Goal: Task Accomplishment & Management: Use online tool/utility

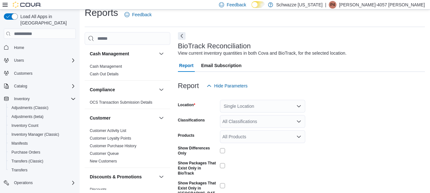
scroll to position [15, 0]
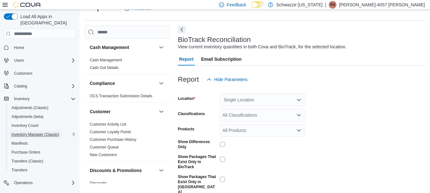
click at [38, 131] on span "Inventory Manager (Classic)" at bounding box center [35, 135] width 48 height 8
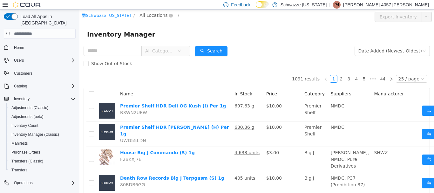
click at [157, 14] on span "All Locations" at bounding box center [154, 15] width 28 height 7
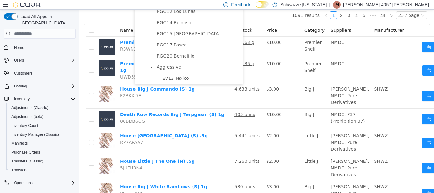
scroll to position [350, 0]
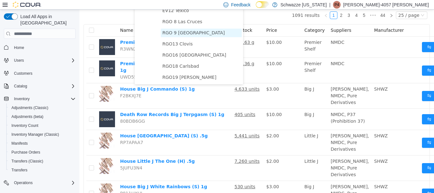
click at [177, 34] on span "RGO 9 [GEOGRAPHIC_DATA]" at bounding box center [194, 32] width 63 height 5
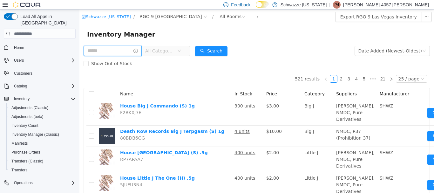
click at [130, 51] on input "text" at bounding box center [113, 51] width 58 height 10
type input "***"
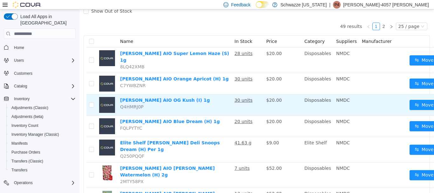
scroll to position [64, 0]
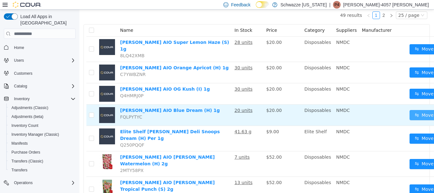
click at [420, 112] on button "Move" at bounding box center [424, 115] width 29 height 10
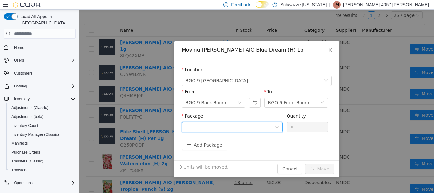
click at [263, 129] on div at bounding box center [230, 127] width 89 height 10
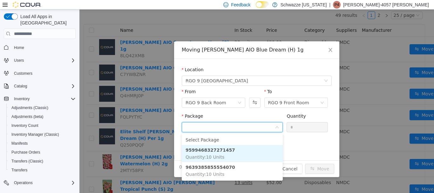
click at [238, 150] on li "9599468327271457 Quantity : 10 Units" at bounding box center [232, 153] width 101 height 17
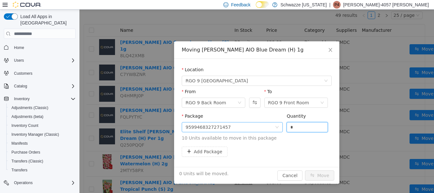
drag, startPoint x: 271, startPoint y: 133, endPoint x: 243, endPoint y: 125, distance: 29.8
click at [261, 133] on span "Package 9599468327271457 Quantity * 10 Units available to move in this package" at bounding box center [257, 128] width 150 height 28
type input "**"
click at [305, 170] on button "Move" at bounding box center [319, 175] width 29 height 10
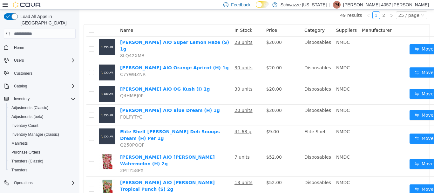
drag, startPoint x: 238, startPoint y: 139, endPoint x: 317, endPoint y: 205, distance: 103.2
click at [197, 30] on th "Name" at bounding box center [175, 30] width 115 height 12
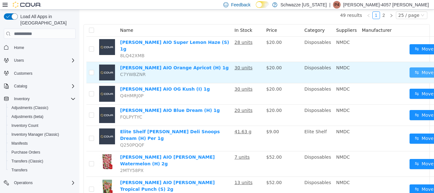
click at [411, 67] on button "Move" at bounding box center [424, 72] width 29 height 10
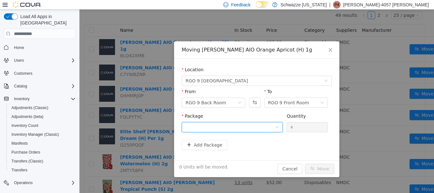
click at [221, 128] on div at bounding box center [230, 127] width 89 height 10
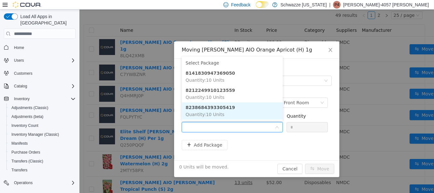
click at [221, 110] on strong "8238684393305419" at bounding box center [211, 107] width 50 height 5
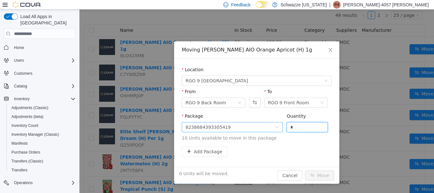
drag, startPoint x: 296, startPoint y: 125, endPoint x: 260, endPoint y: 126, distance: 36.6
click at [260, 126] on span "Package 8238684393305419 Quantity * 10 Units available to move in this package" at bounding box center [257, 128] width 150 height 28
type input "**"
click at [305, 170] on button "Move" at bounding box center [319, 175] width 29 height 10
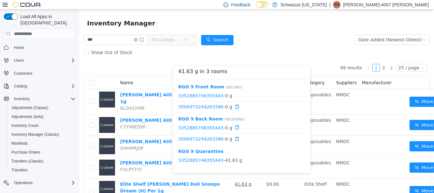
scroll to position [0, 0]
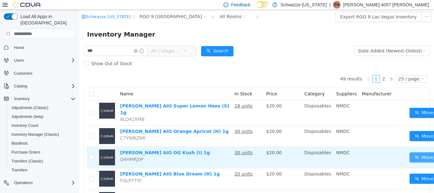
click at [413, 152] on button "Move" at bounding box center [424, 157] width 29 height 10
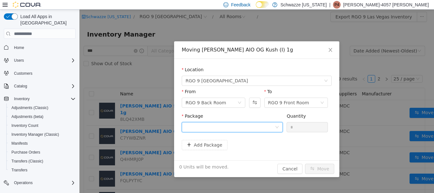
click at [240, 128] on div at bounding box center [230, 127] width 89 height 10
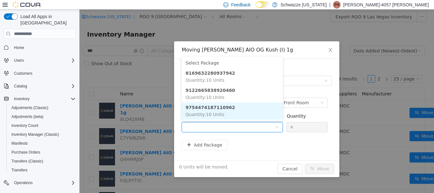
click at [216, 112] on span "Quantity : 10 Units" at bounding box center [205, 114] width 39 height 5
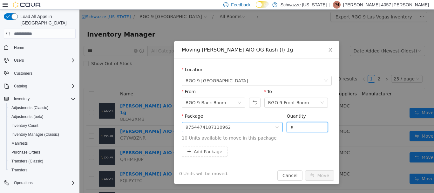
drag, startPoint x: 288, startPoint y: 129, endPoint x: 273, endPoint y: 120, distance: 17.7
click at [273, 124] on span "Package 9754474187110962 Quantity * 10 Units available to move in this package" at bounding box center [257, 128] width 150 height 28
type input "**"
click at [305, 170] on button "Move" at bounding box center [319, 175] width 29 height 10
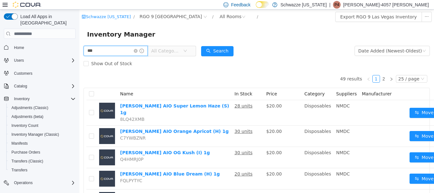
drag, startPoint x: 126, startPoint y: 52, endPoint x: 58, endPoint y: 49, distance: 68.1
click at [80, 49] on html "Schwazze New Mexico / RGO 9 Las Vegas / All Rooms / Export RGO 9 Las Vegas Inve…" at bounding box center [257, 102] width 355 height 184
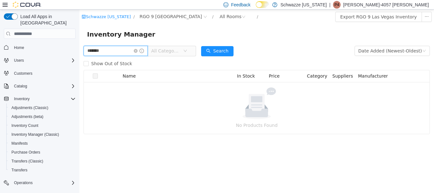
click at [94, 49] on input "*******" at bounding box center [116, 51] width 64 height 10
type input "*******"
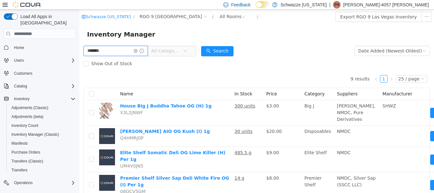
scroll to position [64, 0]
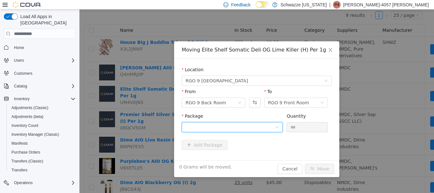
click at [198, 128] on div at bounding box center [230, 127] width 89 height 10
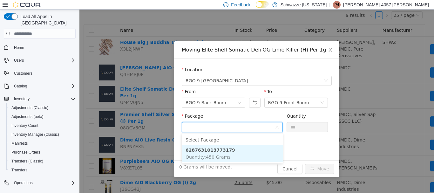
click at [220, 151] on strong "6287631013773179" at bounding box center [211, 150] width 50 height 5
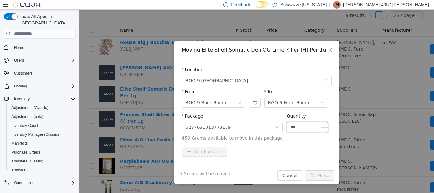
click at [314, 130] on input "***" at bounding box center [307, 127] width 41 height 10
click at [314, 129] on input "***" at bounding box center [307, 127] width 41 height 10
type input "***"
click at [305, 170] on button "Move" at bounding box center [319, 175] width 29 height 10
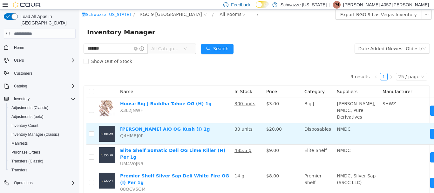
scroll to position [0, 0]
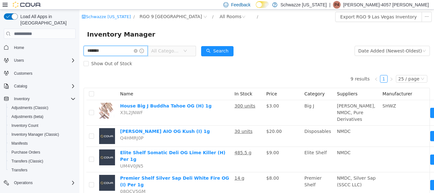
click at [110, 53] on input "*******" at bounding box center [116, 51] width 64 height 10
type input "*"
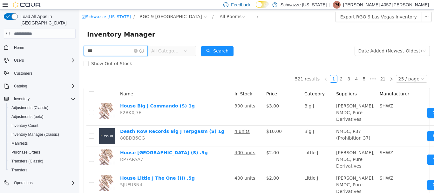
type input "********"
click at [229, 52] on button "Search" at bounding box center [217, 51] width 32 height 10
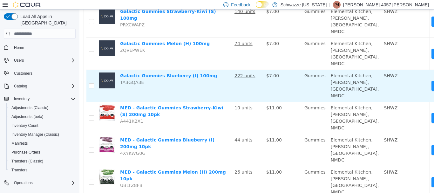
scroll to position [95, 0]
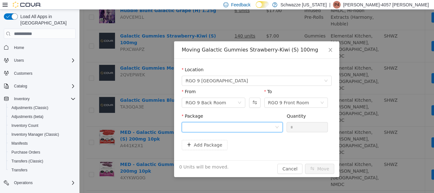
click at [194, 126] on div at bounding box center [230, 127] width 89 height 10
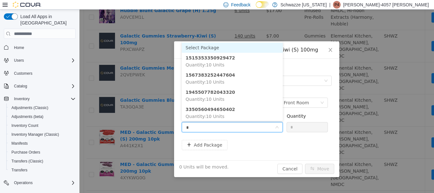
type input "**"
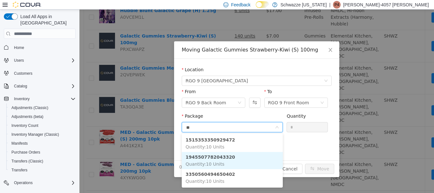
click at [223, 162] on li "1945507782043320 Quantity : 10 Units" at bounding box center [232, 160] width 101 height 17
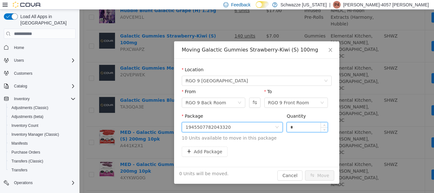
click at [304, 129] on input "*" at bounding box center [307, 127] width 41 height 10
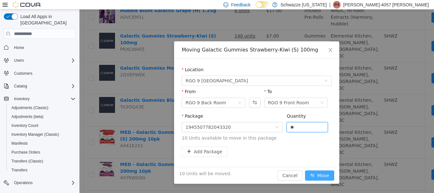
type input "**"
click at [324, 175] on button "Move" at bounding box center [319, 175] width 29 height 10
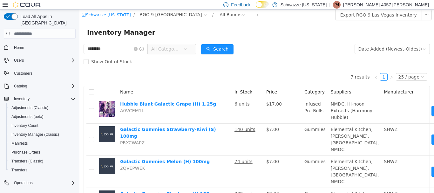
scroll to position [0, 0]
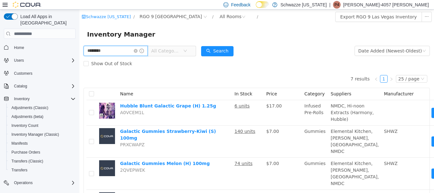
drag, startPoint x: 99, startPoint y: 52, endPoint x: 62, endPoint y: 53, distance: 36.9
click at [80, 53] on html "Schwazze New Mexico / RGO 9 Las Vegas / All Rooms / Export RGO 9 Las Vegas Inve…" at bounding box center [257, 102] width 355 height 184
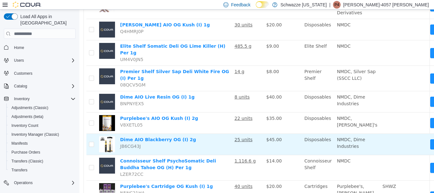
scroll to position [127, 0]
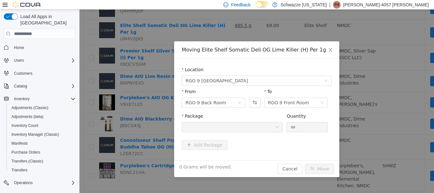
click at [218, 129] on div at bounding box center [230, 127] width 89 height 10
click at [333, 50] on icon "icon: close" at bounding box center [330, 49] width 5 height 5
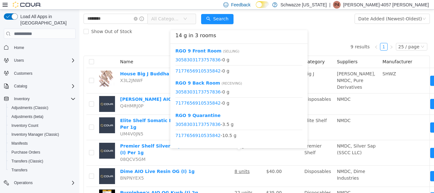
scroll to position [32, 0]
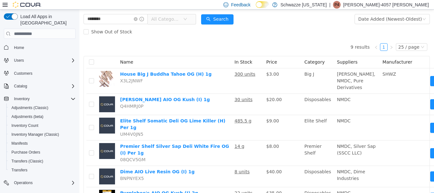
click at [145, 39] on div "9 results 1 25 / page Name In Stock Price Category Suppliers Manufacturer House…" at bounding box center [257, 162] width 347 height 249
drag, startPoint x: 124, startPoint y: 21, endPoint x: 0, endPoint y: 28, distance: 123.9
click at [80, 28] on html "Schwazze New Mexico / RGO 9 Las Vegas / All Rooms / Export RGO 9 Las Vegas Inve…" at bounding box center [257, 70] width 355 height 184
type input "*****"
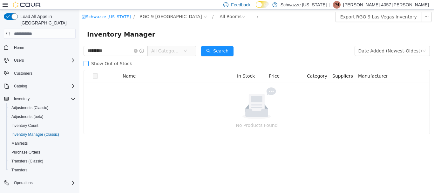
type input "*********"
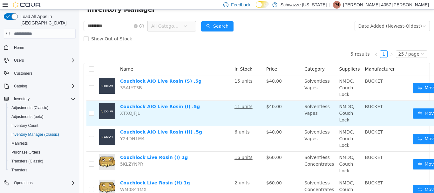
scroll to position [32, 0]
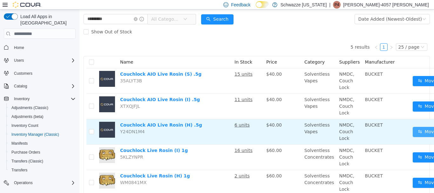
click at [419, 132] on button "Move" at bounding box center [427, 132] width 29 height 10
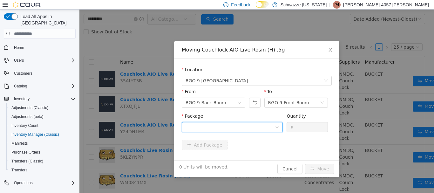
click at [259, 130] on div at bounding box center [230, 127] width 89 height 10
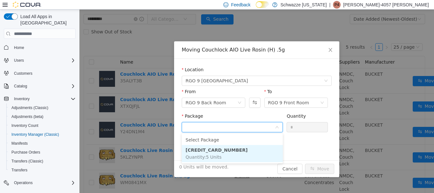
click at [256, 151] on li "[CREDIT_CARD_NUMBER] Quantity : 5 Units" at bounding box center [232, 153] width 101 height 17
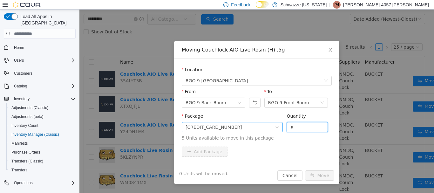
drag, startPoint x: 299, startPoint y: 128, endPoint x: 277, endPoint y: 122, distance: 22.8
click at [277, 122] on span "Package [CREDIT_CARD_NUMBER] Quantity * 5 Units available to move in this packa…" at bounding box center [257, 128] width 150 height 28
type input "*"
click at [305, 170] on button "Move" at bounding box center [319, 175] width 29 height 10
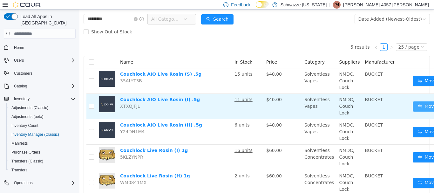
click at [423, 108] on button "Move" at bounding box center [427, 106] width 29 height 10
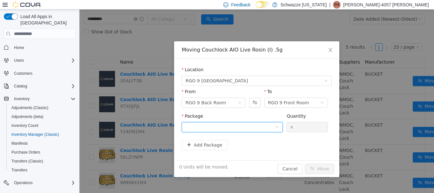
click at [223, 125] on div at bounding box center [230, 127] width 89 height 10
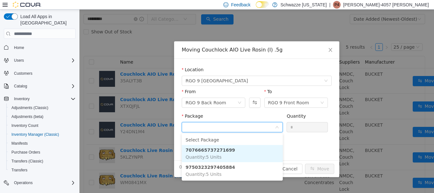
click at [233, 151] on li "7076665737271699 Quantity : 5 Units" at bounding box center [232, 153] width 101 height 17
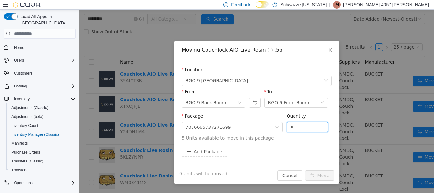
drag, startPoint x: 298, startPoint y: 126, endPoint x: 239, endPoint y: 113, distance: 60.2
click at [261, 120] on span "Package 7076665737271699 Quantity * 5 Units available to move in this package" at bounding box center [257, 128] width 150 height 28
type input "*"
click at [305, 170] on button "Move" at bounding box center [319, 175] width 29 height 10
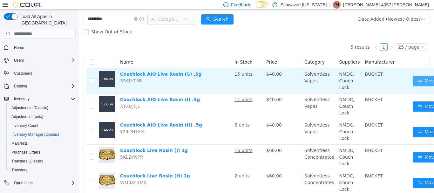
click at [413, 84] on button "Move" at bounding box center [427, 81] width 29 height 10
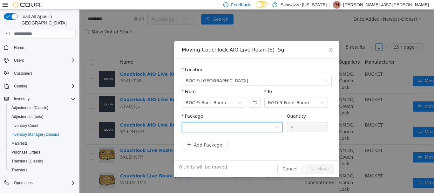
click at [222, 130] on div at bounding box center [230, 127] width 89 height 10
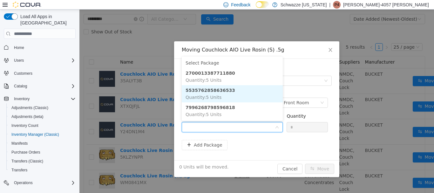
click at [215, 92] on strong "5535762858636533" at bounding box center [211, 90] width 50 height 5
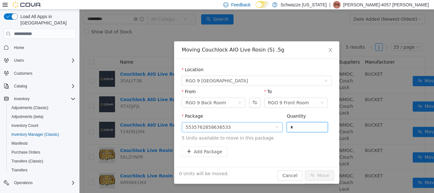
drag, startPoint x: 284, startPoint y: 126, endPoint x: 252, endPoint y: 129, distance: 32.0
click at [253, 129] on span "Package 5535762858636533 Quantity * 5 Units available to move in this package" at bounding box center [257, 128] width 150 height 28
type input "*"
click at [305, 170] on button "Move" at bounding box center [319, 175] width 29 height 10
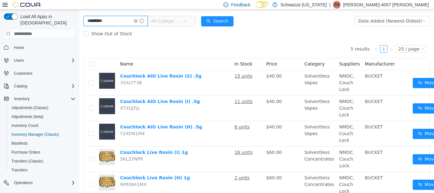
drag, startPoint x: 94, startPoint y: 18, endPoint x: 15, endPoint y: 14, distance: 78.7
click at [80, 14] on html "Schwazze [US_STATE] / RGO 9 [GEOGRAPHIC_DATA] / All Rooms / Export RGO 9 Las Ve…" at bounding box center [257, 72] width 355 height 184
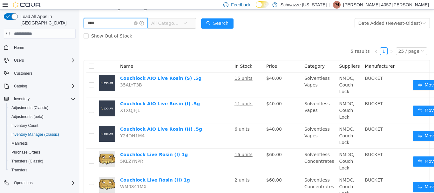
type input "****"
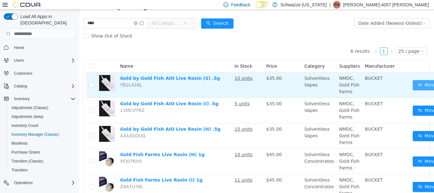
click at [420, 87] on button "Move" at bounding box center [427, 85] width 29 height 10
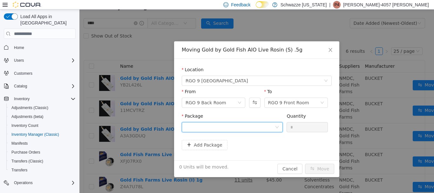
click at [266, 127] on div at bounding box center [230, 127] width 89 height 10
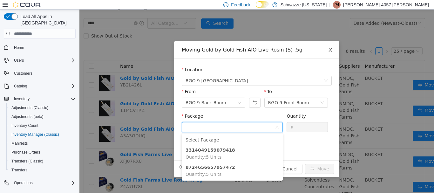
click at [332, 50] on span "Close" at bounding box center [331, 50] width 18 height 18
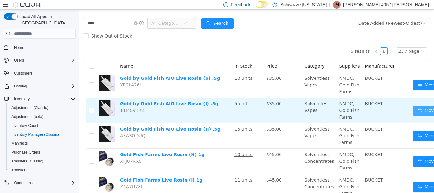
click at [420, 111] on button "Move" at bounding box center [427, 111] width 29 height 10
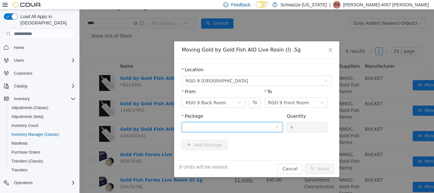
click at [266, 130] on div at bounding box center [230, 127] width 89 height 10
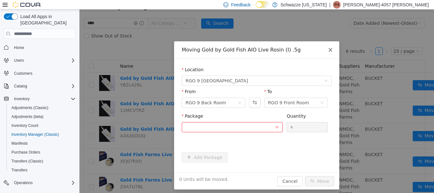
click at [331, 50] on span "Close" at bounding box center [331, 50] width 18 height 18
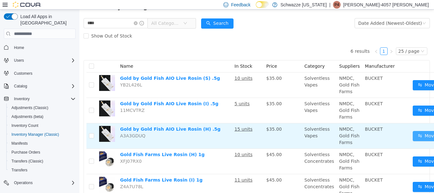
click at [413, 139] on button "Move" at bounding box center [427, 136] width 29 height 10
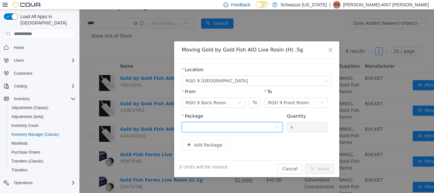
click at [261, 130] on div at bounding box center [230, 127] width 89 height 10
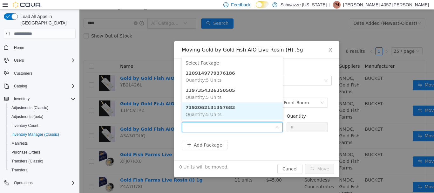
click at [224, 112] on li "7392062131357683 Quantity : 5 Units" at bounding box center [232, 110] width 101 height 17
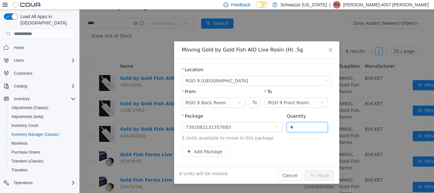
drag, startPoint x: 295, startPoint y: 126, endPoint x: 258, endPoint y: 119, distance: 37.9
click at [260, 121] on span "Package 7392062131357683 Quantity * 5 Units available to move in this package" at bounding box center [257, 128] width 150 height 28
type input "*"
click at [305, 170] on button "Move" at bounding box center [319, 175] width 29 height 10
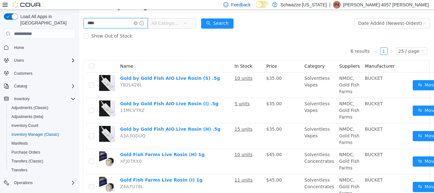
drag, startPoint x: 111, startPoint y: 20, endPoint x: 61, endPoint y: 19, distance: 50.3
click at [80, 19] on html "Schwazze [US_STATE] / RGO 9 [GEOGRAPHIC_DATA] / All Rooms / Export RGO 9 Las Ve…" at bounding box center [257, 74] width 355 height 184
type input "*****"
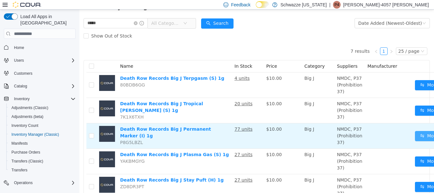
click at [420, 137] on button "Move" at bounding box center [429, 136] width 29 height 10
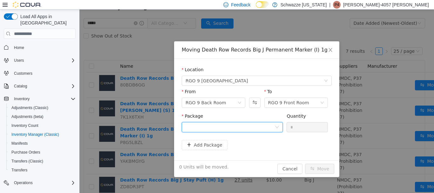
click at [212, 126] on div at bounding box center [230, 127] width 89 height 10
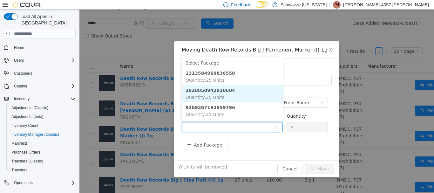
click at [222, 89] on strong "2828850942928684" at bounding box center [211, 90] width 50 height 5
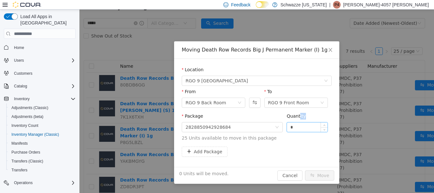
drag, startPoint x: 299, startPoint y: 122, endPoint x: 295, endPoint y: 129, distance: 8.4
click at [294, 128] on div "Quantity *" at bounding box center [307, 124] width 41 height 22
drag, startPoint x: 295, startPoint y: 129, endPoint x: 282, endPoint y: 127, distance: 12.9
click at [282, 127] on span "Package 2828850942928684 Quantity * 25 Units available to move in this package" at bounding box center [257, 128] width 150 height 28
type input "**"
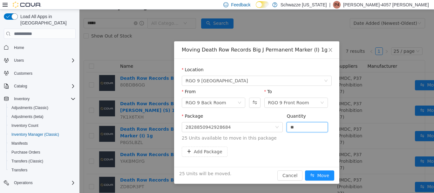
click at [305, 170] on button "Move" at bounding box center [319, 175] width 29 height 10
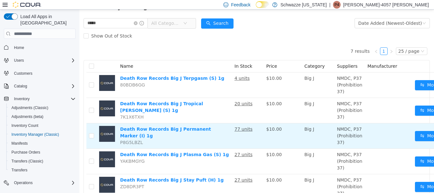
click at [421, 130] on td "Move" at bounding box center [436, 135] width 46 height 25
click at [419, 135] on button "Move" at bounding box center [429, 136] width 29 height 10
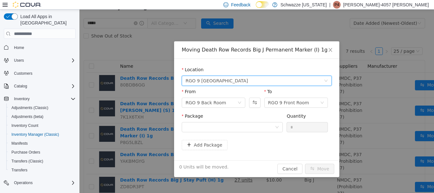
click at [221, 81] on span "RGO 9 [GEOGRAPHIC_DATA]" at bounding box center [255, 81] width 138 height 10
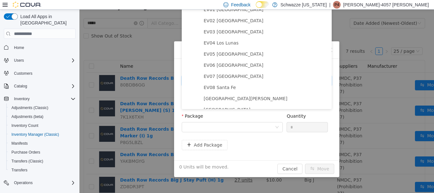
click at [240, 115] on div "Package" at bounding box center [232, 117] width 101 height 9
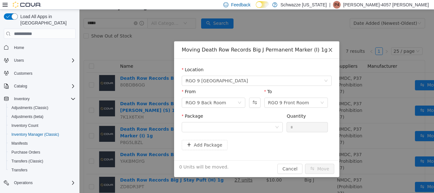
click at [332, 53] on span "Close" at bounding box center [331, 50] width 18 height 18
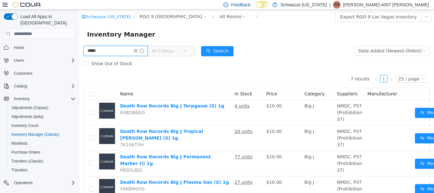
drag, startPoint x: 110, startPoint y: 53, endPoint x: 60, endPoint y: 43, distance: 51.0
click at [80, 43] on html "Schwazze [US_STATE] / RGO 9 [GEOGRAPHIC_DATA] / All Rooms / Export RGO 9 Las Ve…" at bounding box center [257, 102] width 355 height 184
type input "***"
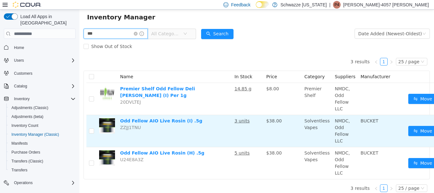
scroll to position [26, 0]
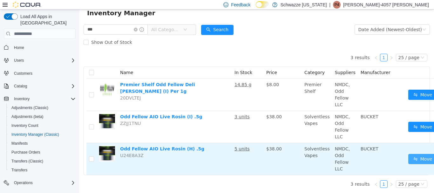
click at [409, 154] on button "Move" at bounding box center [423, 159] width 29 height 10
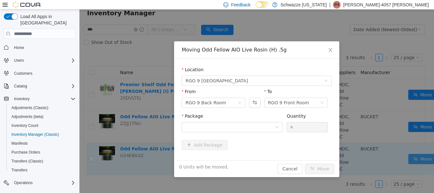
scroll to position [22, 0]
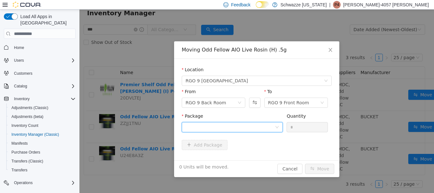
click at [252, 129] on div at bounding box center [230, 127] width 89 height 10
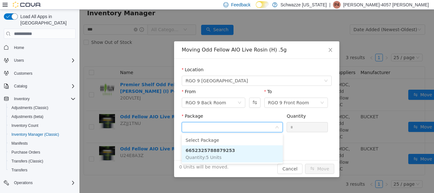
click at [243, 156] on li "6652325788879253 Quantity : 5 Units" at bounding box center [232, 153] width 101 height 17
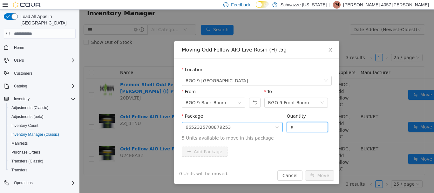
drag, startPoint x: 294, startPoint y: 125, endPoint x: 280, endPoint y: 125, distance: 14.3
click at [280, 125] on span "Package 6652325788879253 Quantity * 5 Units available to move in this package" at bounding box center [257, 128] width 150 height 28
type input "*"
click at [305, 170] on button "Move" at bounding box center [319, 175] width 29 height 10
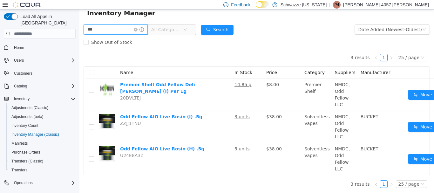
drag, startPoint x: 117, startPoint y: 32, endPoint x: 30, endPoint y: 18, distance: 88.9
click at [80, 18] on html "Schwazze [US_STATE] / RGO 9 [GEOGRAPHIC_DATA] / All Rooms / Export RGO 9 Las Ve…" at bounding box center [257, 80] width 355 height 184
type input "*****"
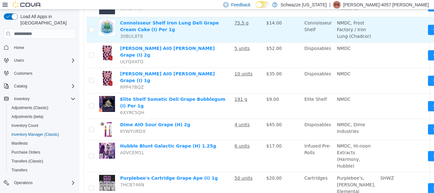
scroll to position [149, 0]
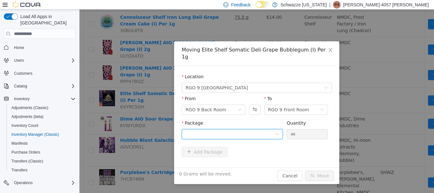
click at [221, 129] on div at bounding box center [230, 134] width 89 height 10
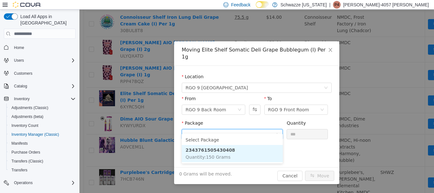
click at [221, 155] on span "Quantity : 150 Grams" at bounding box center [208, 157] width 45 height 5
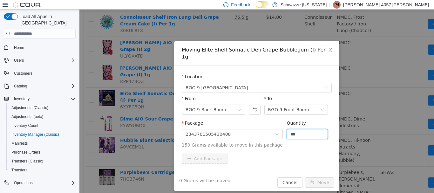
drag, startPoint x: 304, startPoint y: 127, endPoint x: 284, endPoint y: 122, distance: 20.4
click at [284, 122] on div "Package 2343761505430408 Quantity *** 150 Grams available to move in this packa…" at bounding box center [257, 134] width 150 height 29
type input "***"
click at [305, 177] on button "Move" at bounding box center [319, 182] width 29 height 10
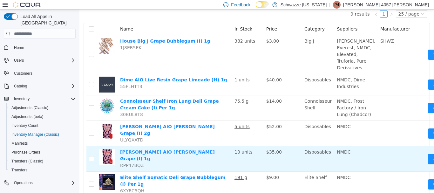
scroll to position [0, 0]
